Goal: Task Accomplishment & Management: Manage account settings

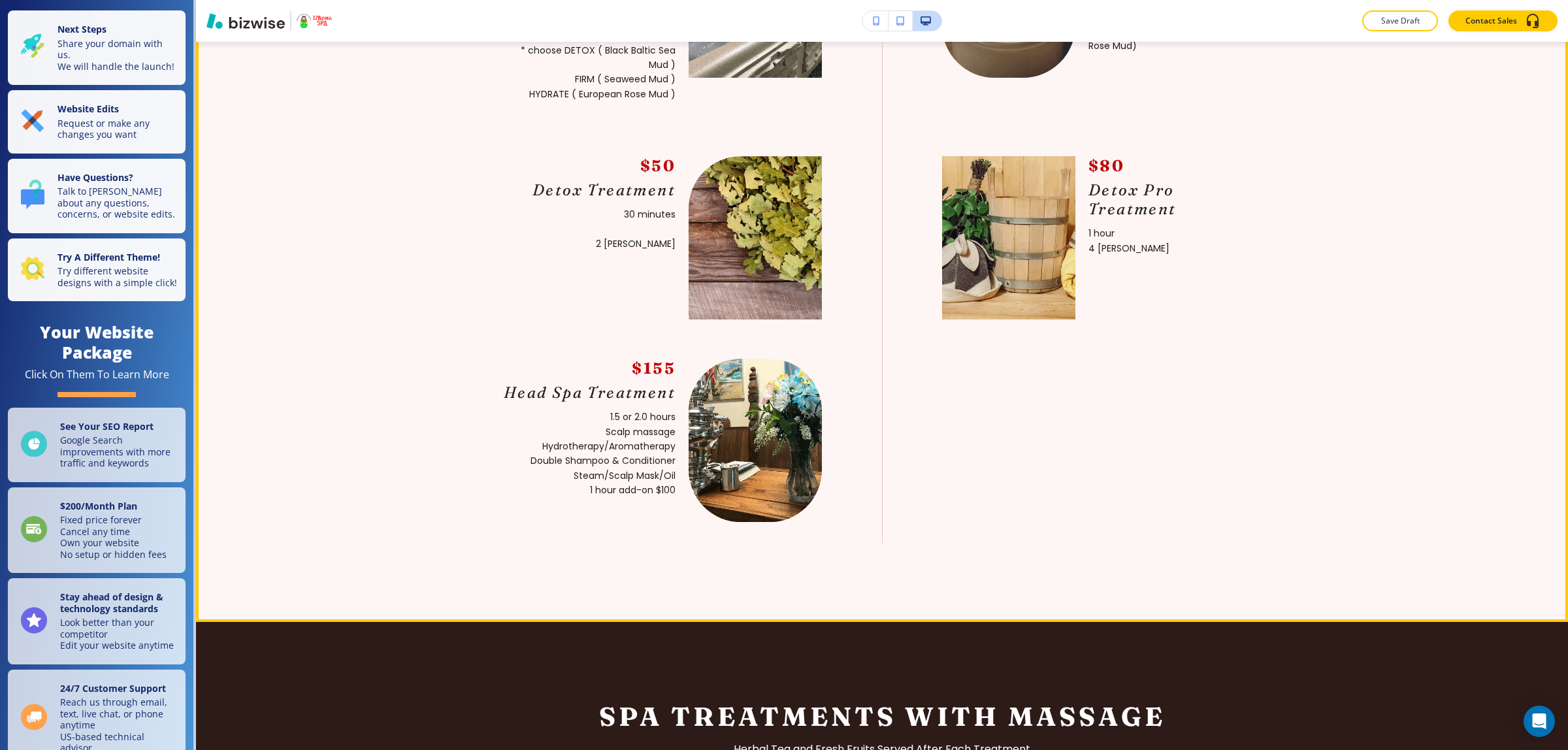
scroll to position [1143, 0]
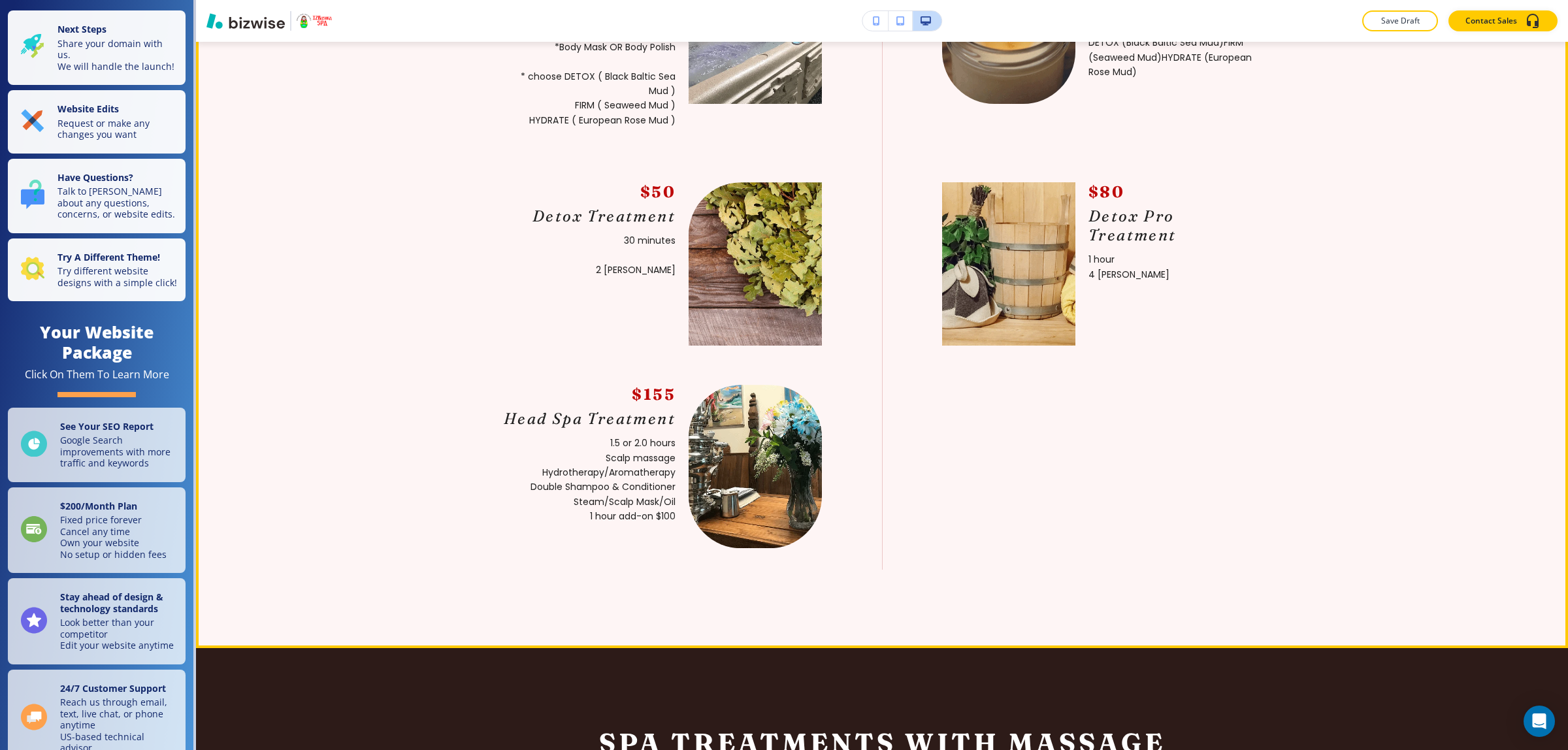
click at [1481, 426] on section "Spa Treatments Without Massage $100 The [PERSON_NAME] 1 hour 2 [PERSON_NAME] *B…" at bounding box center [882, 217] width 1372 height 860
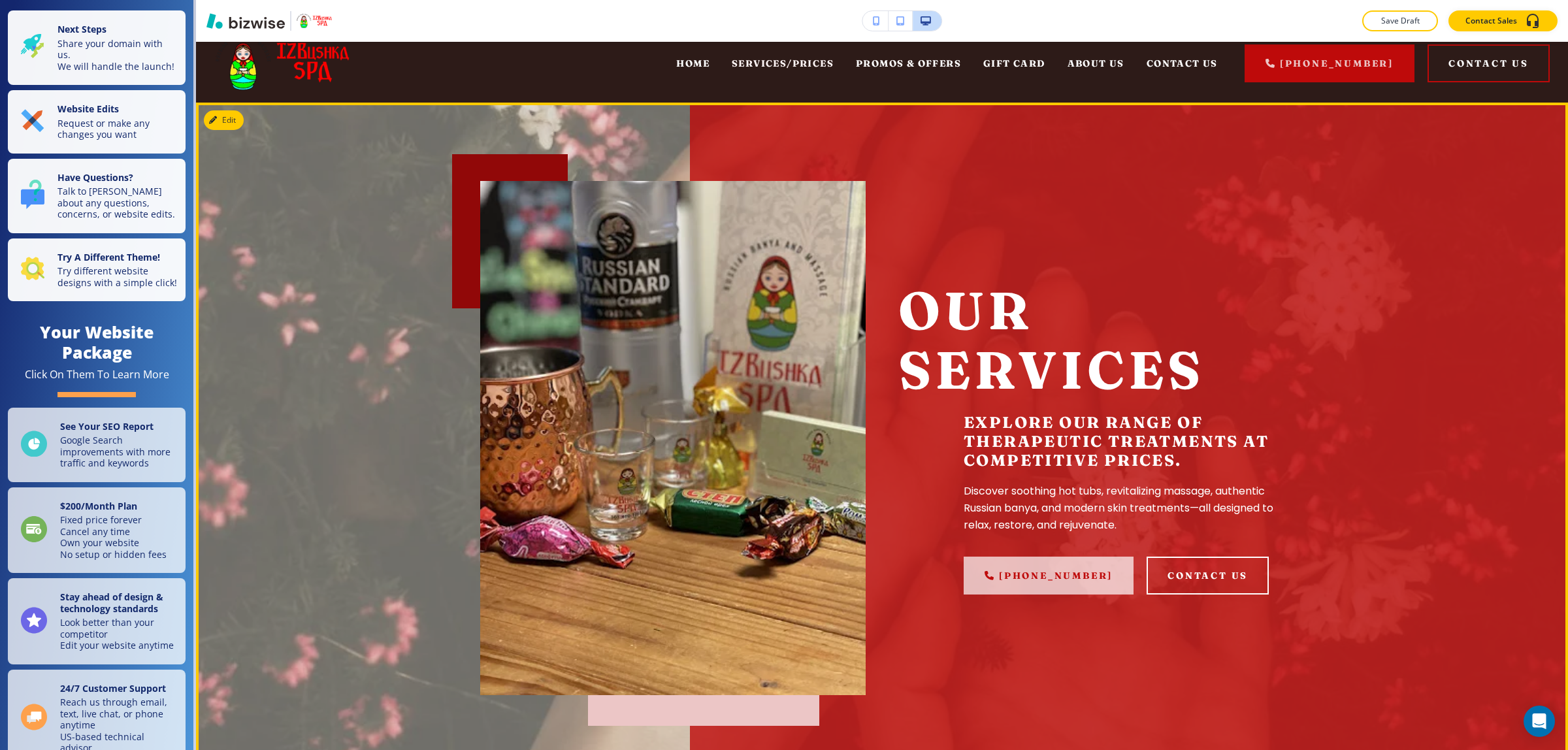
scroll to position [0, 0]
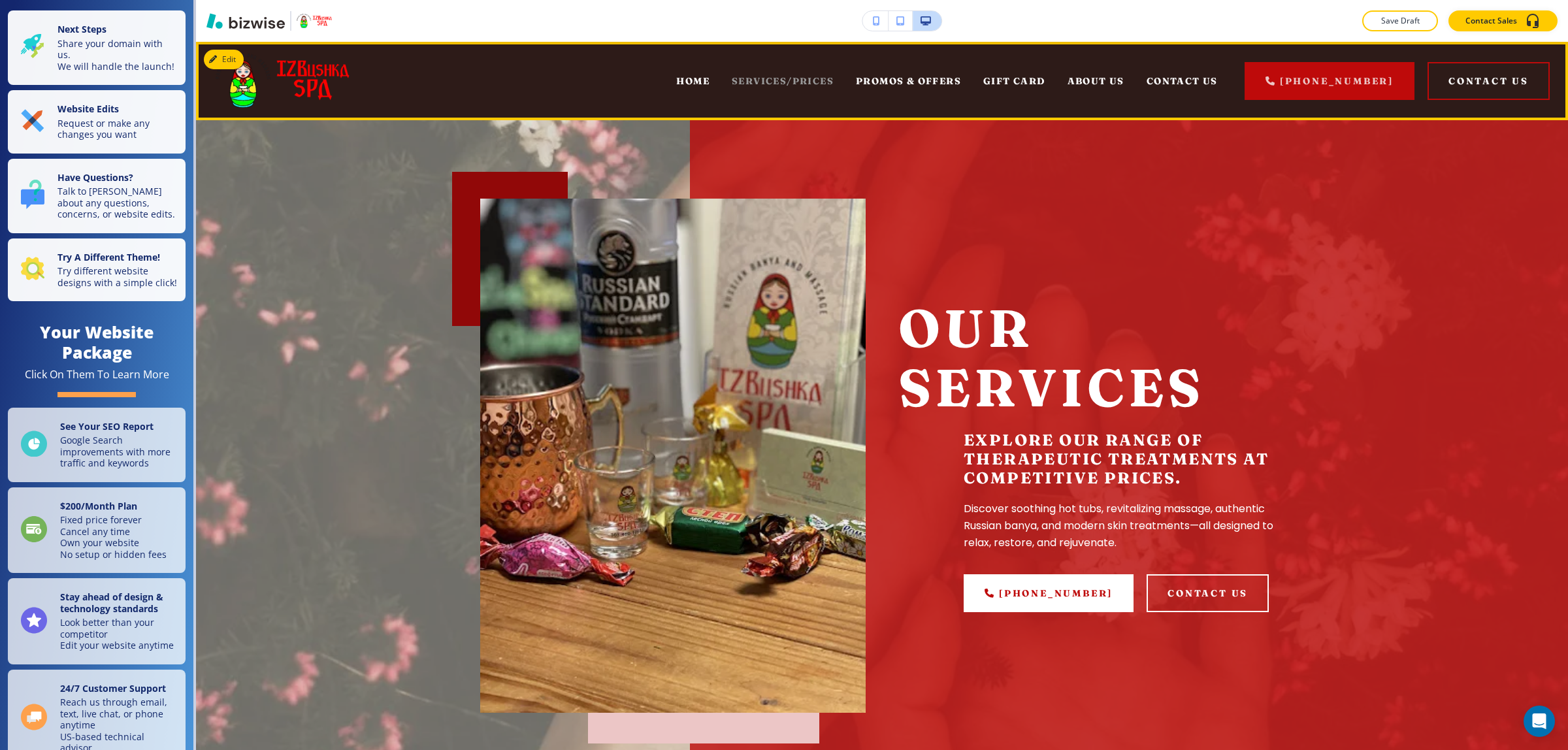
click at [798, 80] on span "SERVICES/PRICES" at bounding box center [782, 81] width 102 height 12
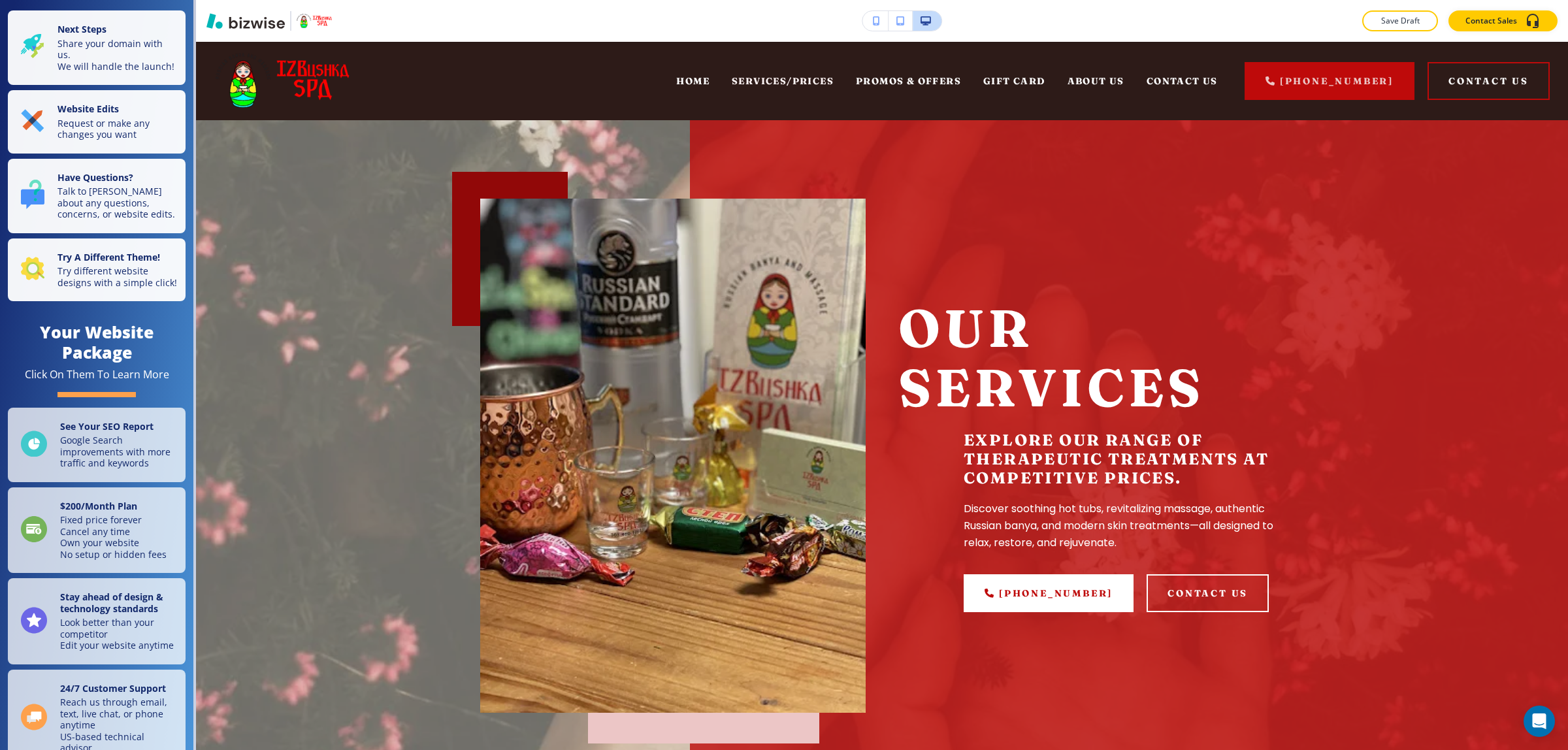
click at [236, 55] on div "Edit HOME SERVICES/PRICES PROMOS & OFFERS GIFT CARD ABOUT US CONTACT US [PHONE_…" at bounding box center [882, 81] width 1372 height 79
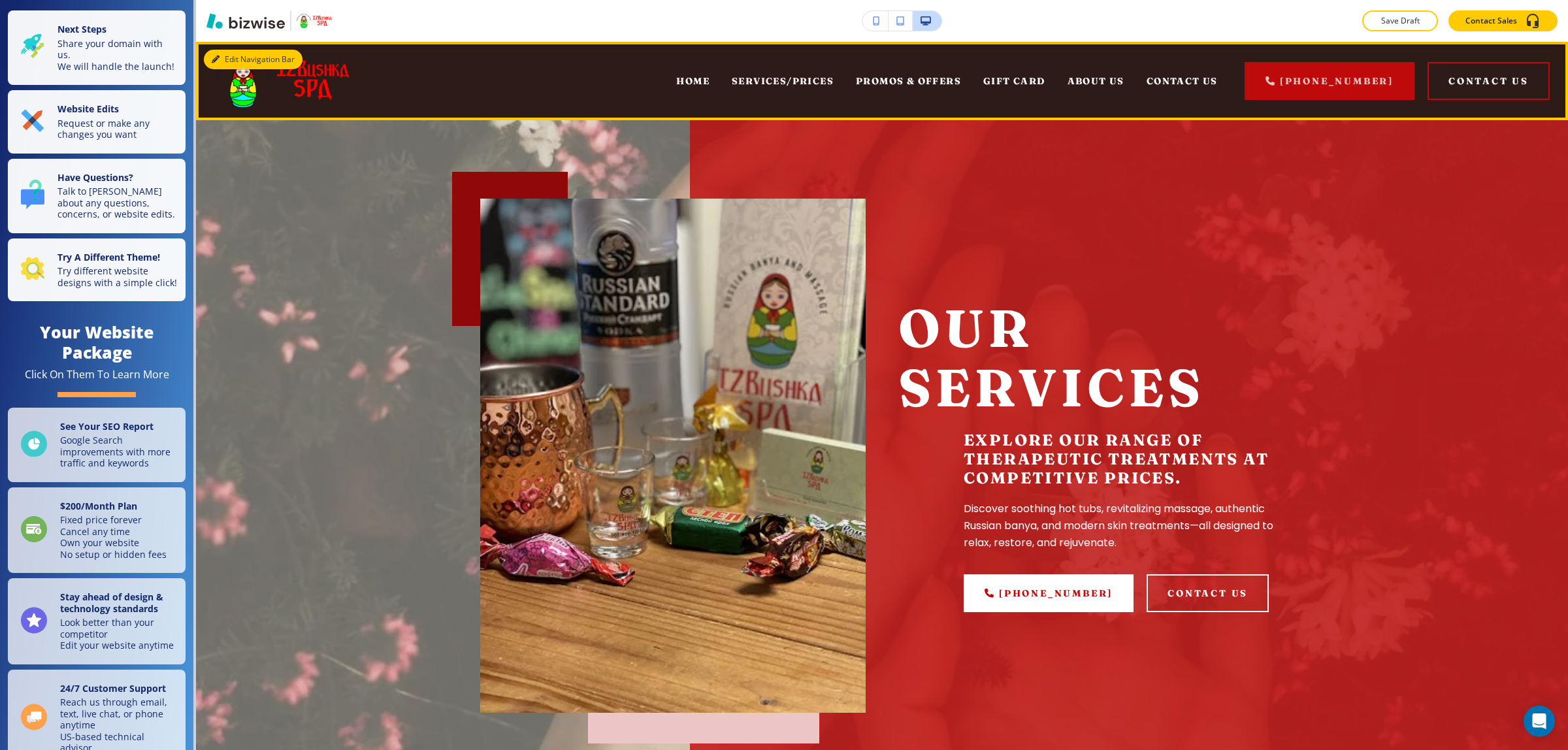
click at [223, 51] on button "Edit Navigation Bar" at bounding box center [253, 59] width 98 height 20
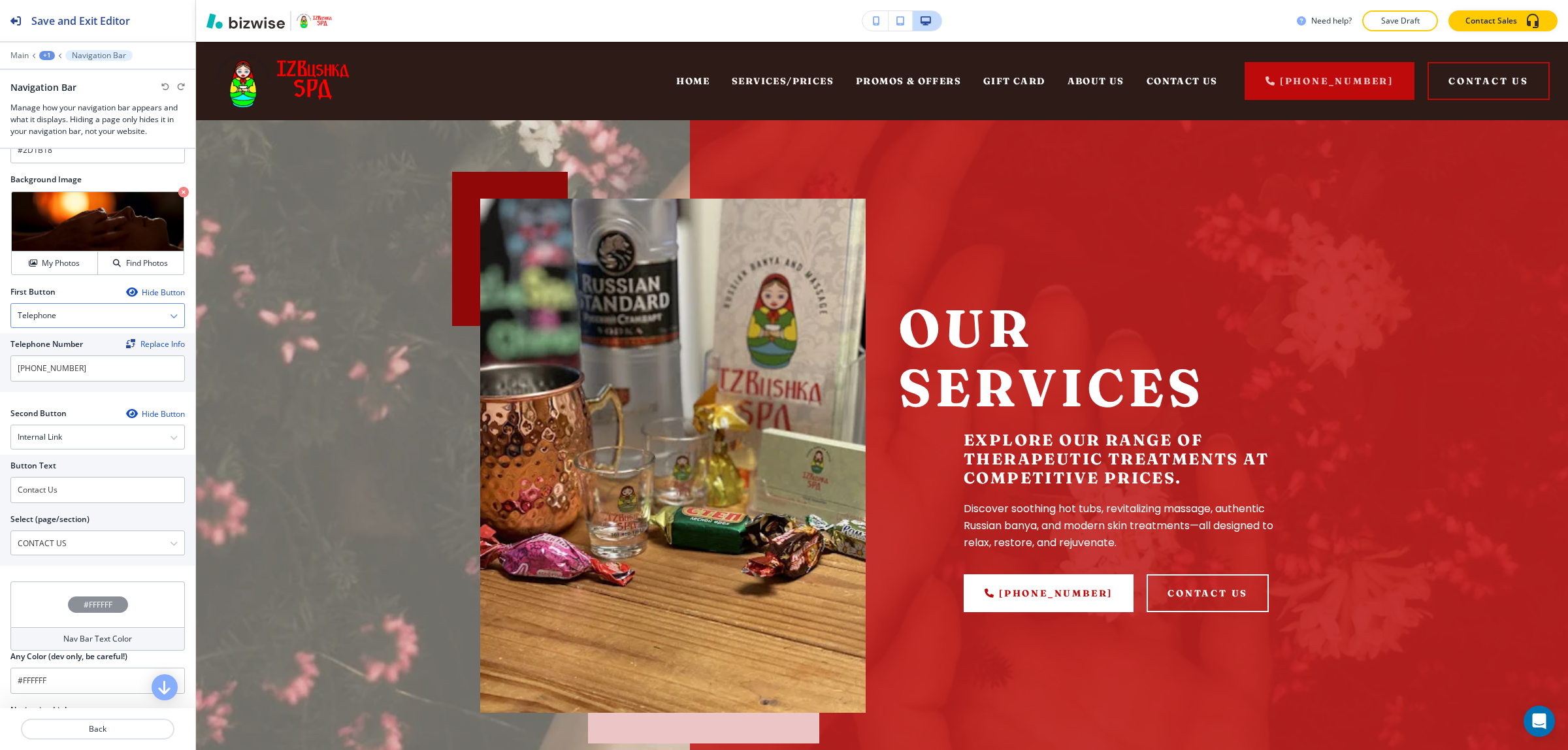
scroll to position [783, 0]
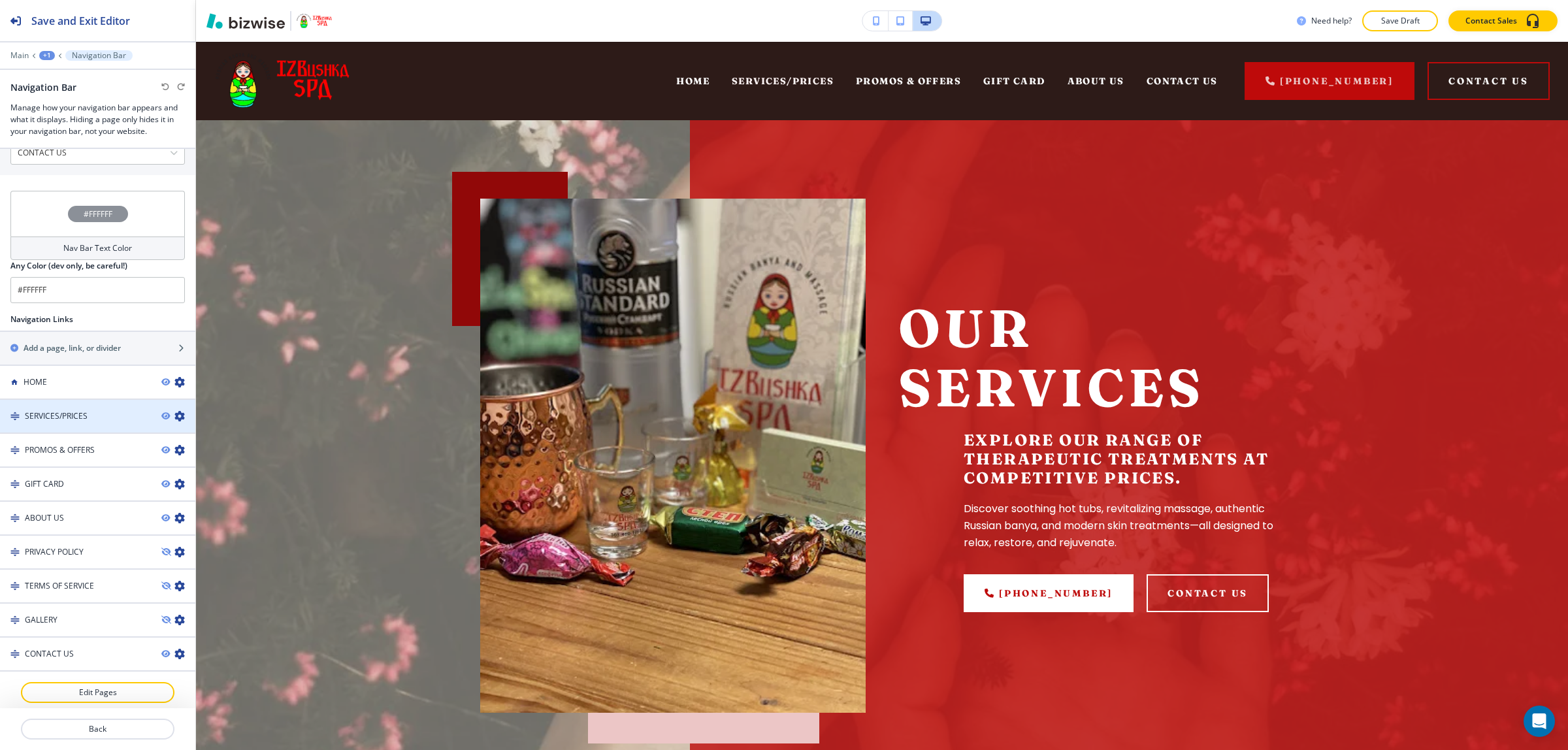
click at [83, 411] on h4 "SERVICES/PRICES" at bounding box center [56, 416] width 63 height 12
click at [129, 422] on div at bounding box center [98, 427] width 195 height 10
click at [174, 416] on icon "button" at bounding box center [179, 415] width 10 height 10
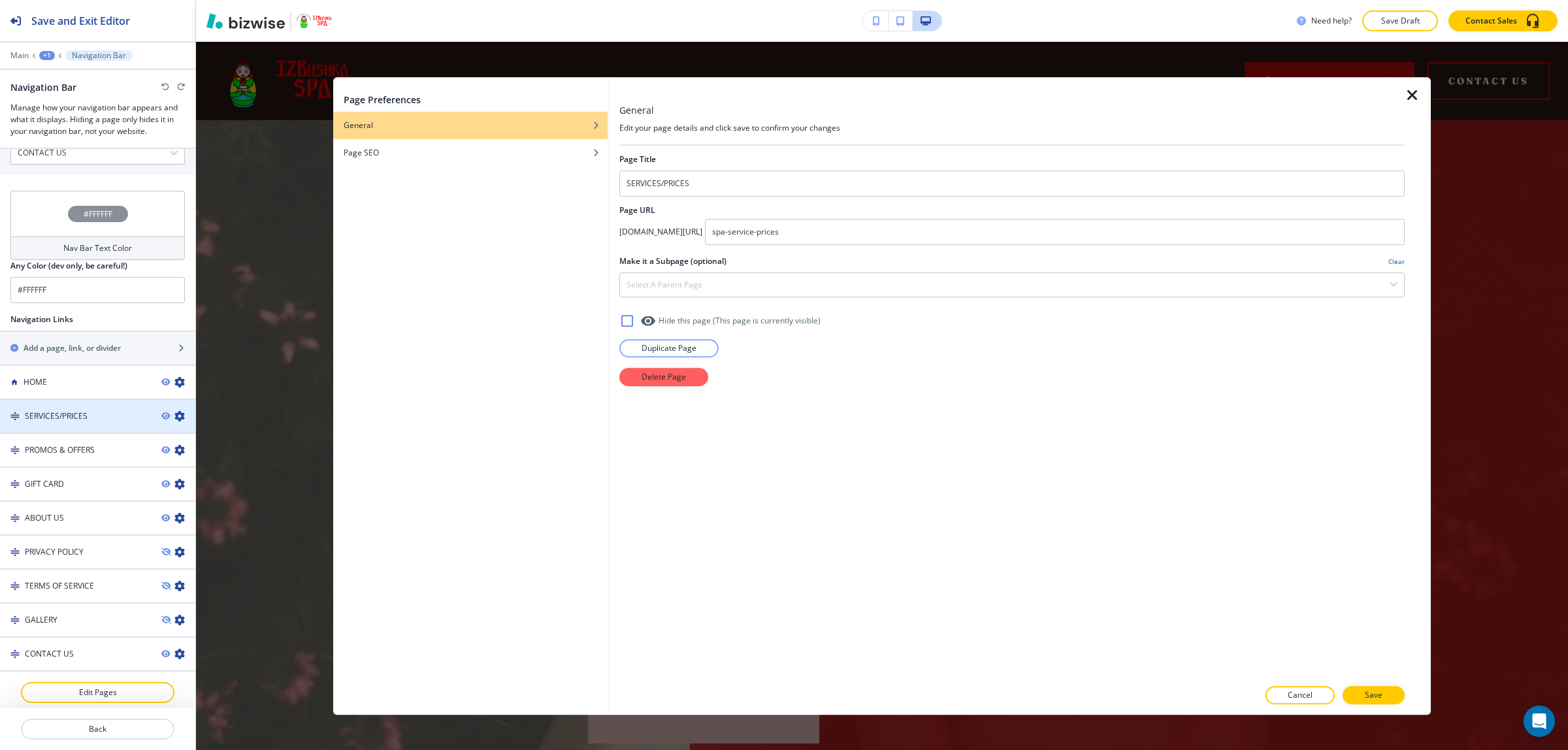
click at [67, 420] on h4 "SERVICES/PRICES" at bounding box center [56, 416] width 63 height 12
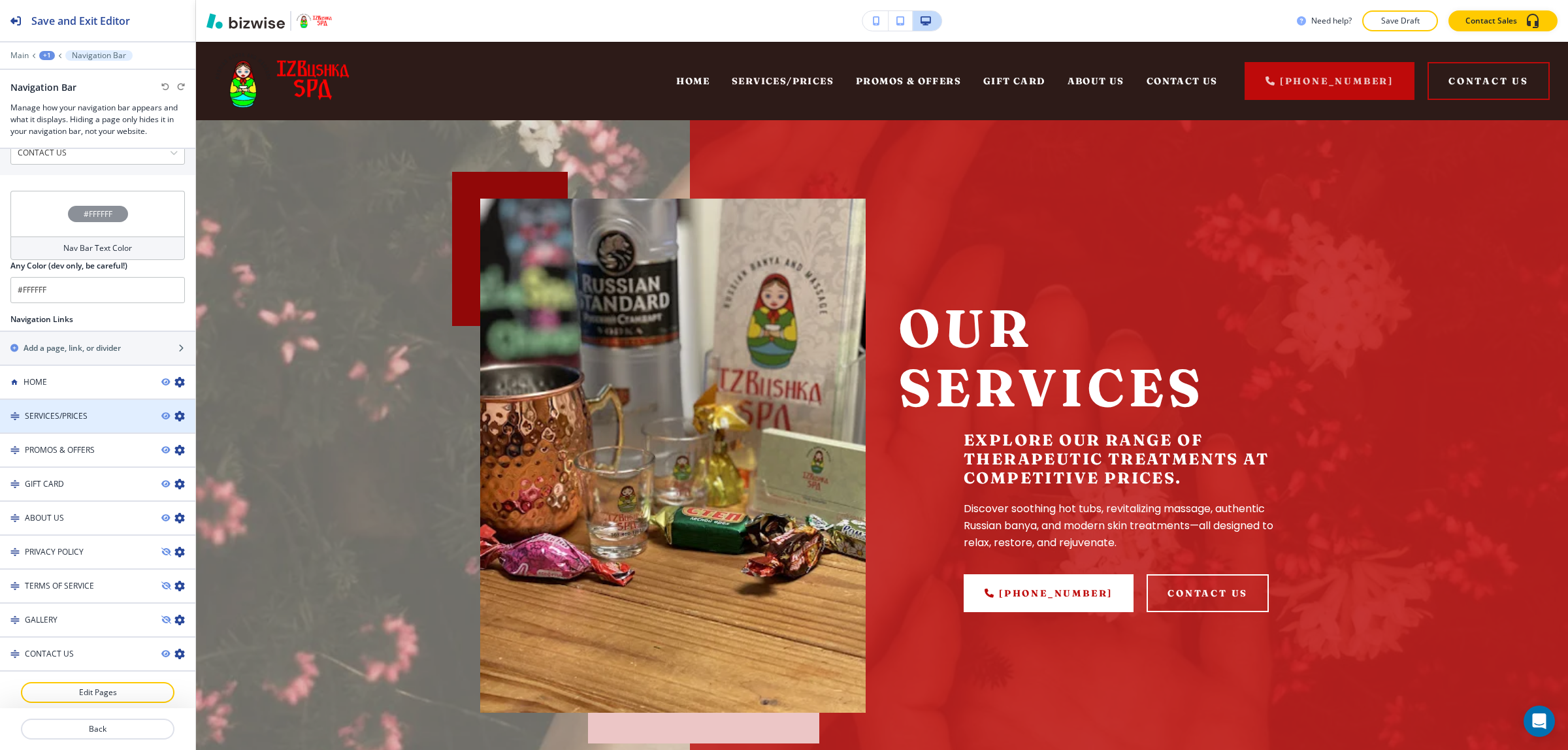
click at [22, 419] on div "SERVICES/PRICES" at bounding box center [75, 416] width 151 height 12
click at [33, 417] on h4 "SERVICES/PRICES" at bounding box center [56, 416] width 63 height 12
click at [82, 411] on h4 "SERVICES/PRICES" at bounding box center [56, 416] width 63 height 12
click at [44, 53] on div "+1" at bounding box center [46, 55] width 16 height 9
click at [49, 46] on div at bounding box center [98, 46] width 195 height 8
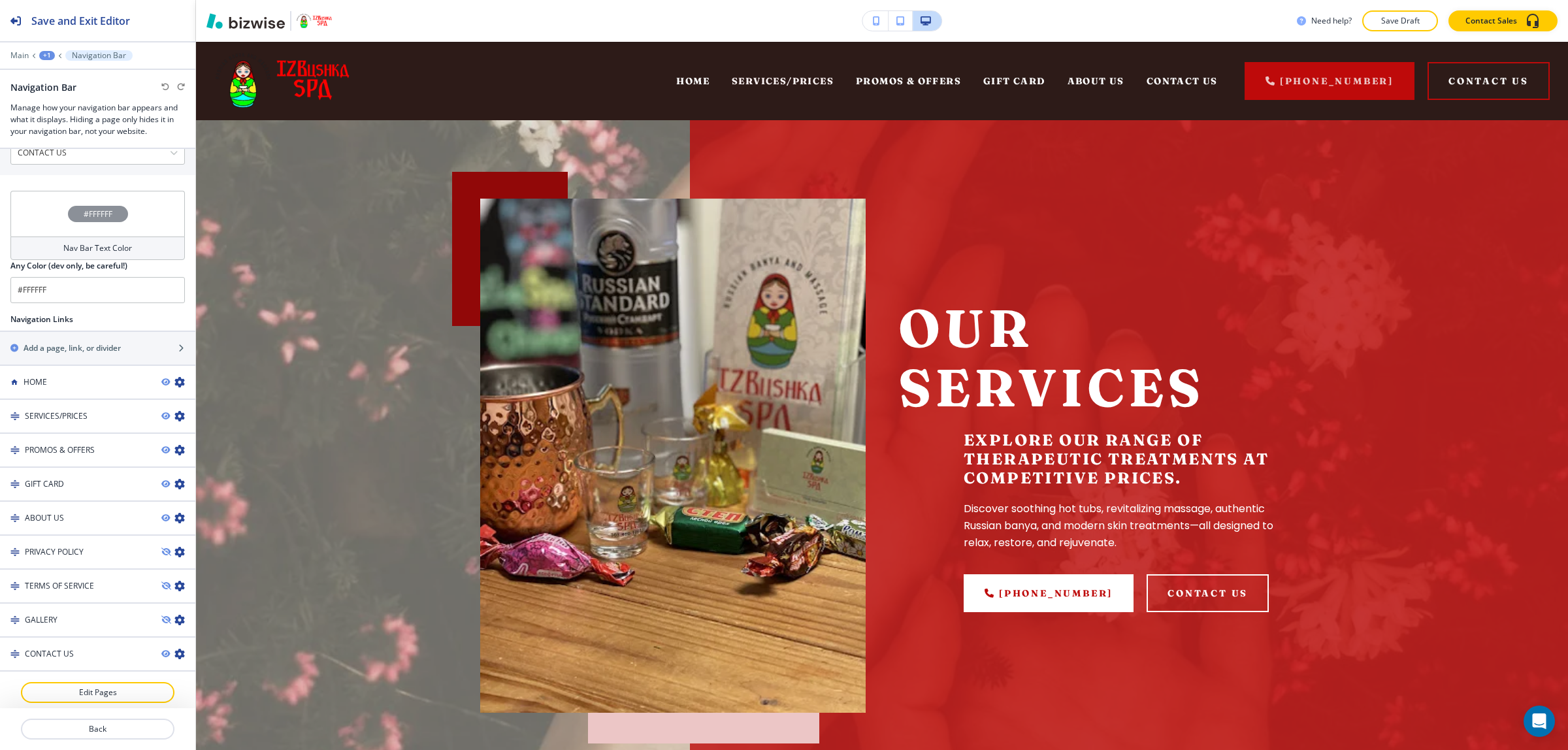
click at [25, 51] on div "Main +1 Navigation Bar" at bounding box center [97, 55] width 174 height 10
click at [22, 53] on p "Main" at bounding box center [19, 55] width 18 height 9
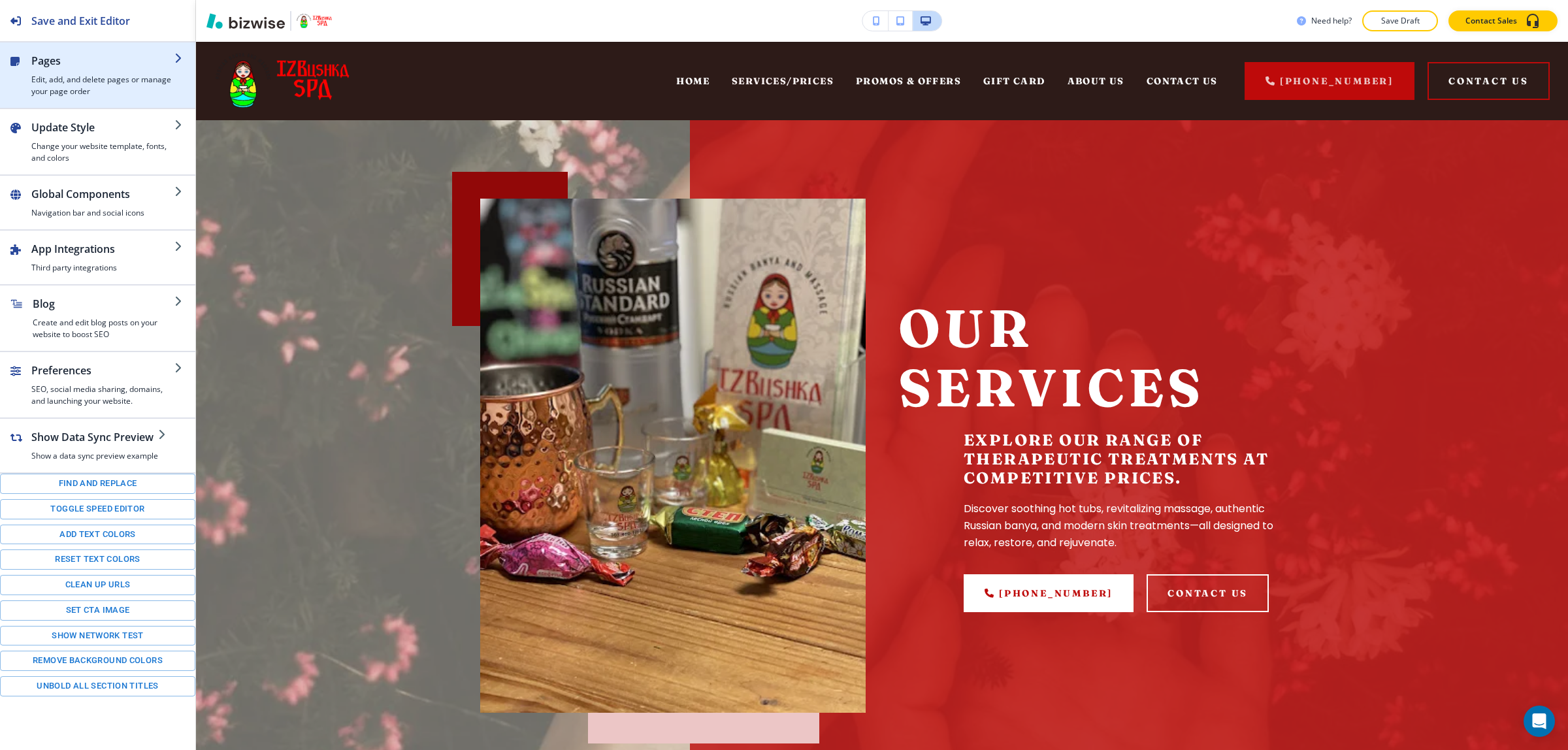
click at [125, 54] on h2 "Pages" at bounding box center [102, 60] width 143 height 16
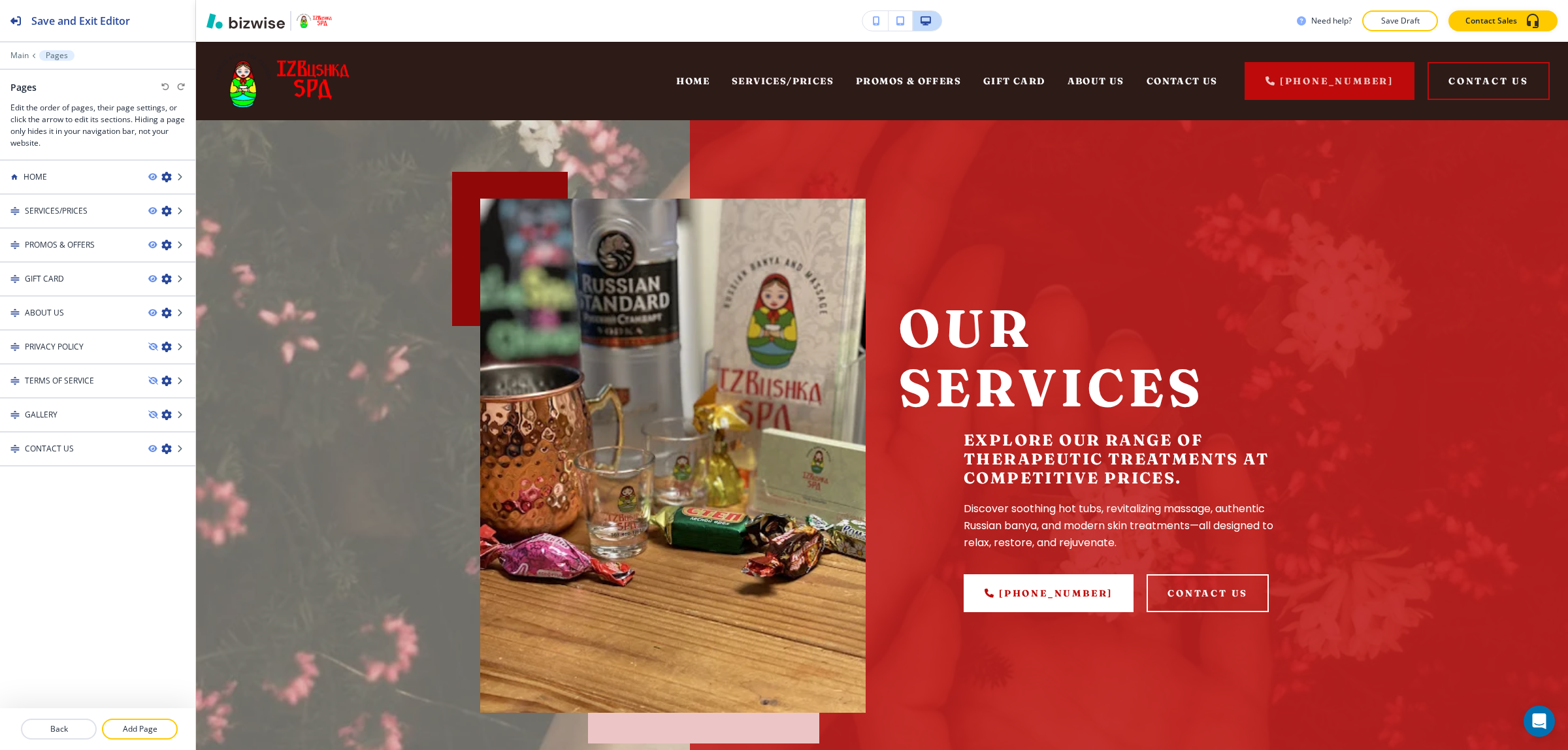
click at [135, 559] on div "HOME SERVICES/PRICES PROMOS & OFFERS GIFT CARD ABOUT US PRIVACY POLICY TERMS OF…" at bounding box center [98, 433] width 195 height 548
click at [180, 213] on icon at bounding box center [180, 210] width 8 height 8
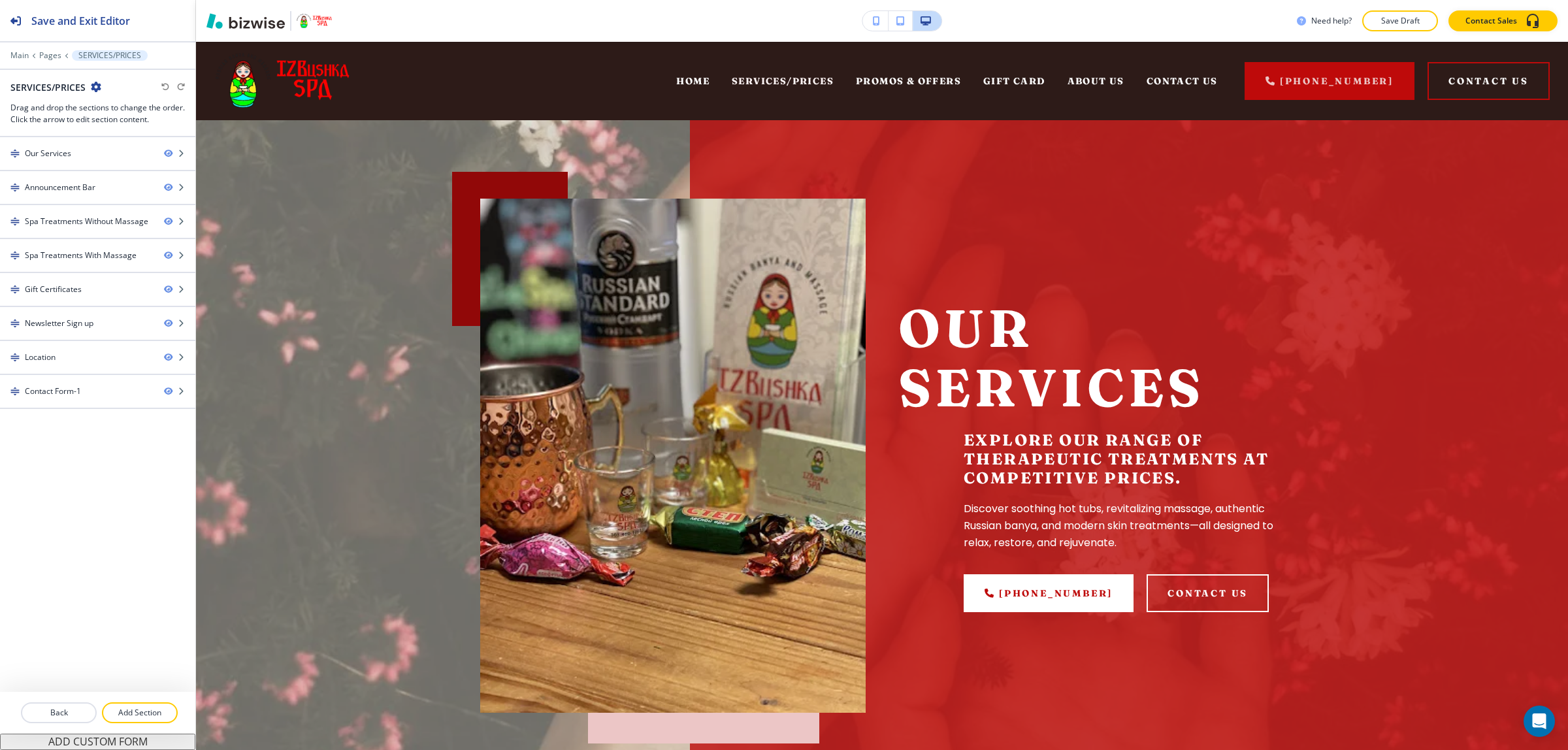
click at [92, 89] on icon "button" at bounding box center [96, 87] width 10 height 10
click at [52, 709] on p "Back" at bounding box center [59, 712] width 73 height 12
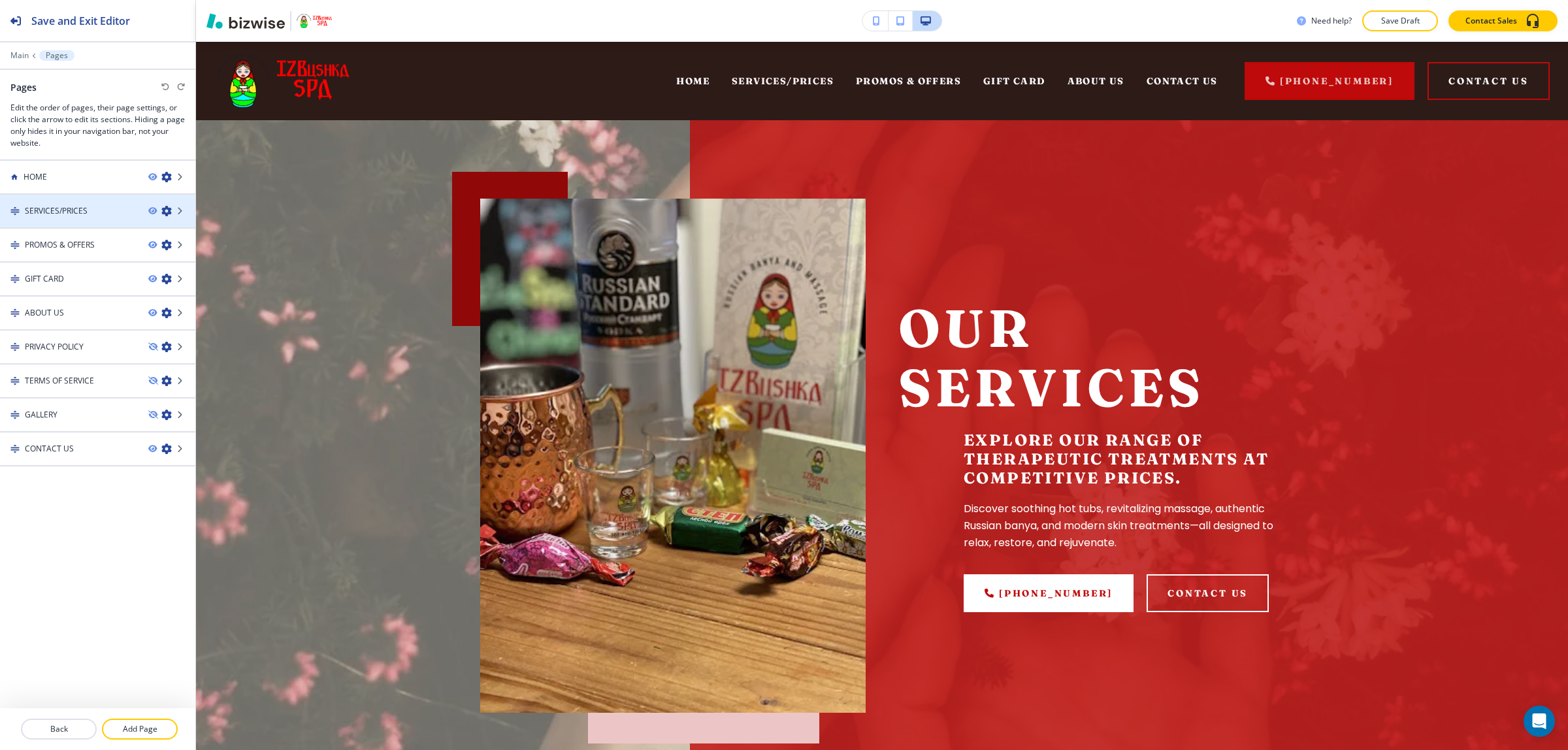
click at [70, 214] on h4 "SERVICES/PRICES" at bounding box center [56, 210] width 63 height 12
